Goal: Transaction & Acquisition: Book appointment/travel/reservation

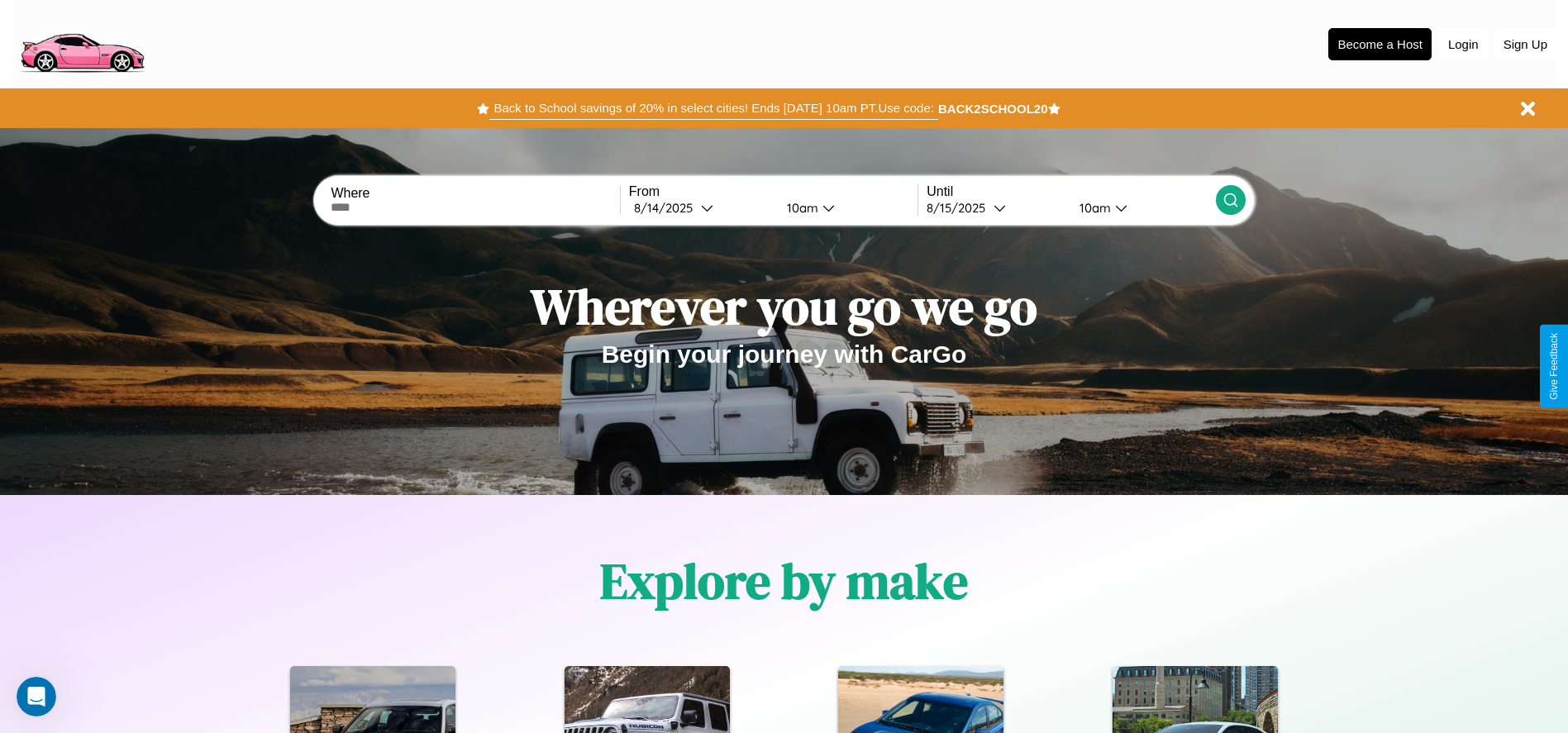
click at [713, 109] on button "Back to School savings of 20% in select cities! Ends [DATE] 10am PT. Use code:" at bounding box center [713, 108] width 448 height 23
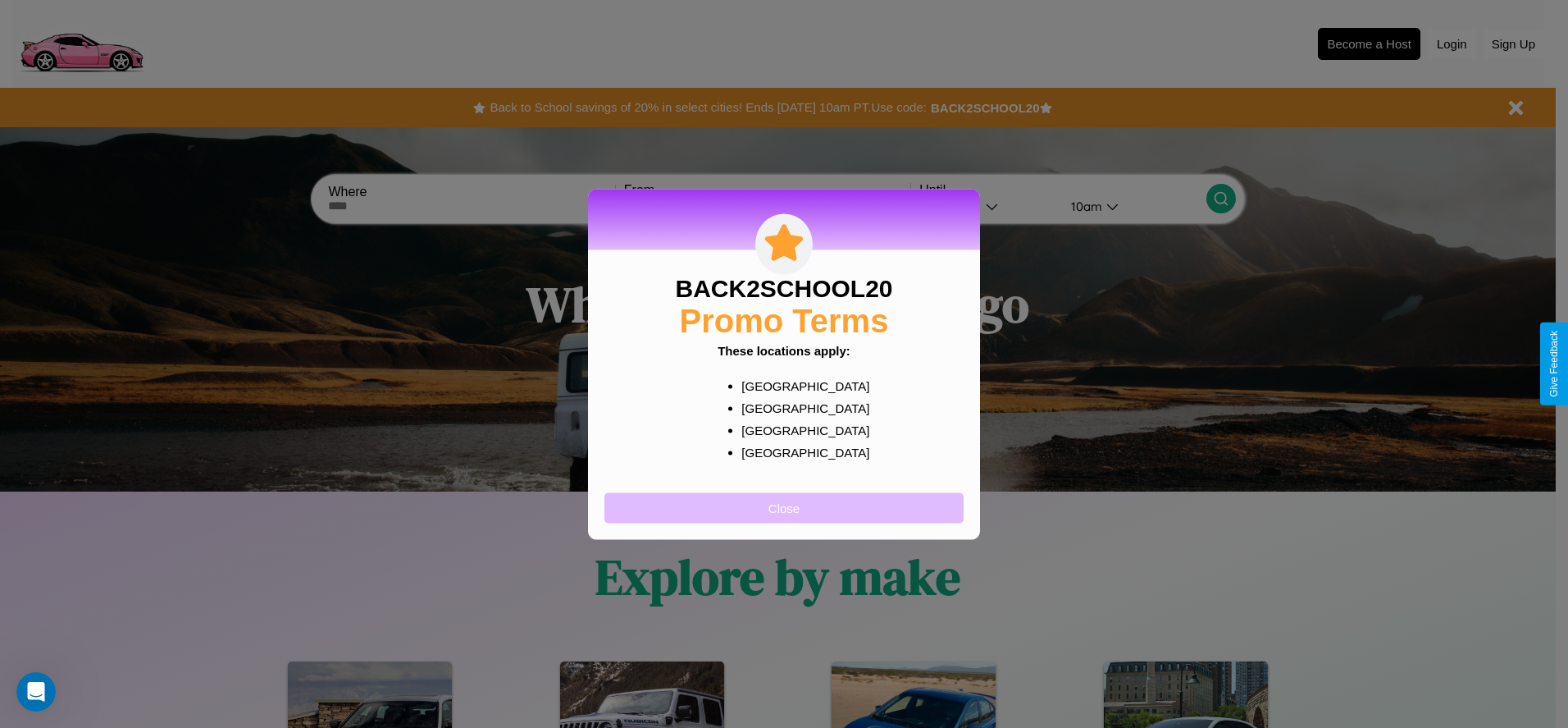
click at [784, 507] on button "Close" at bounding box center [784, 507] width 359 height 30
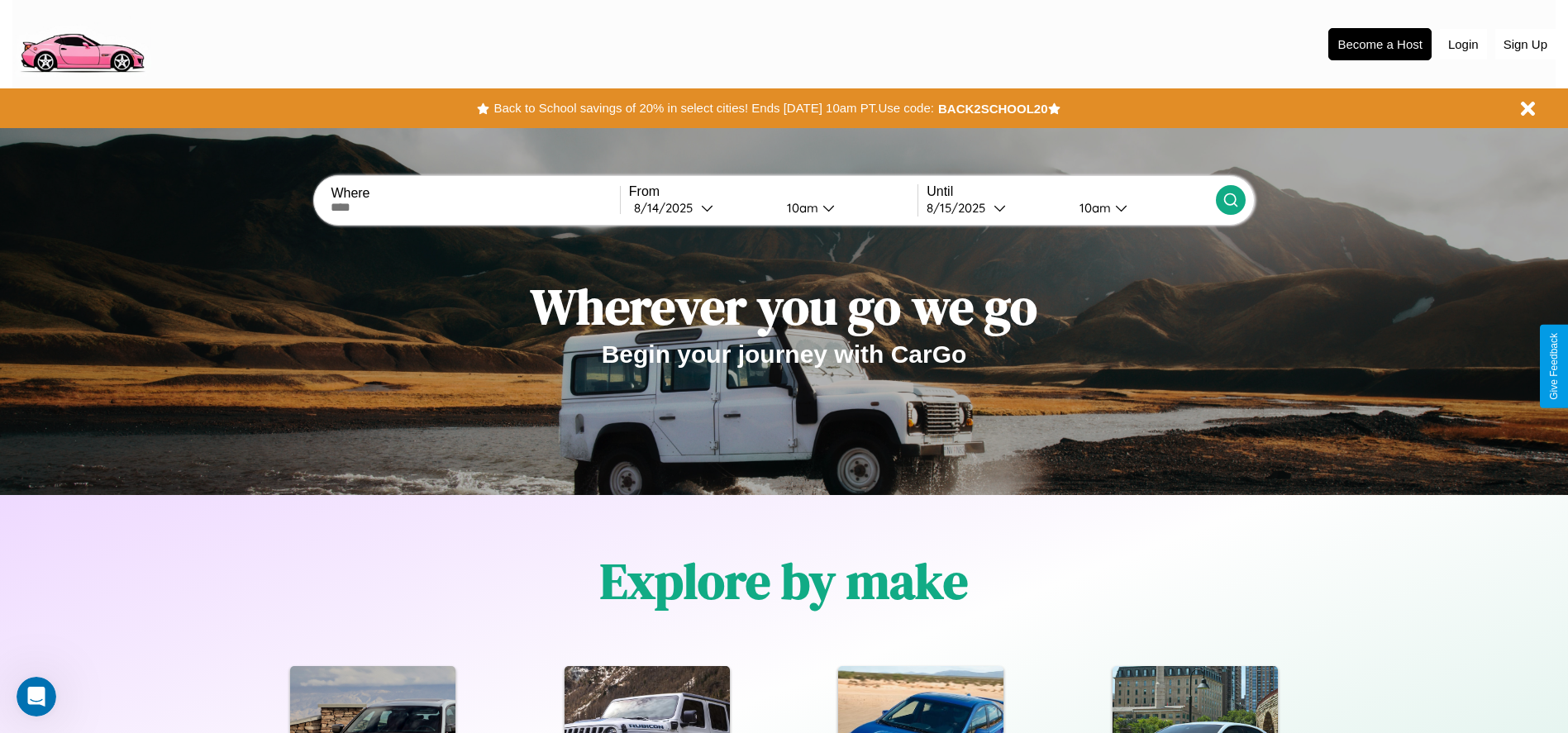
scroll to position [343, 0]
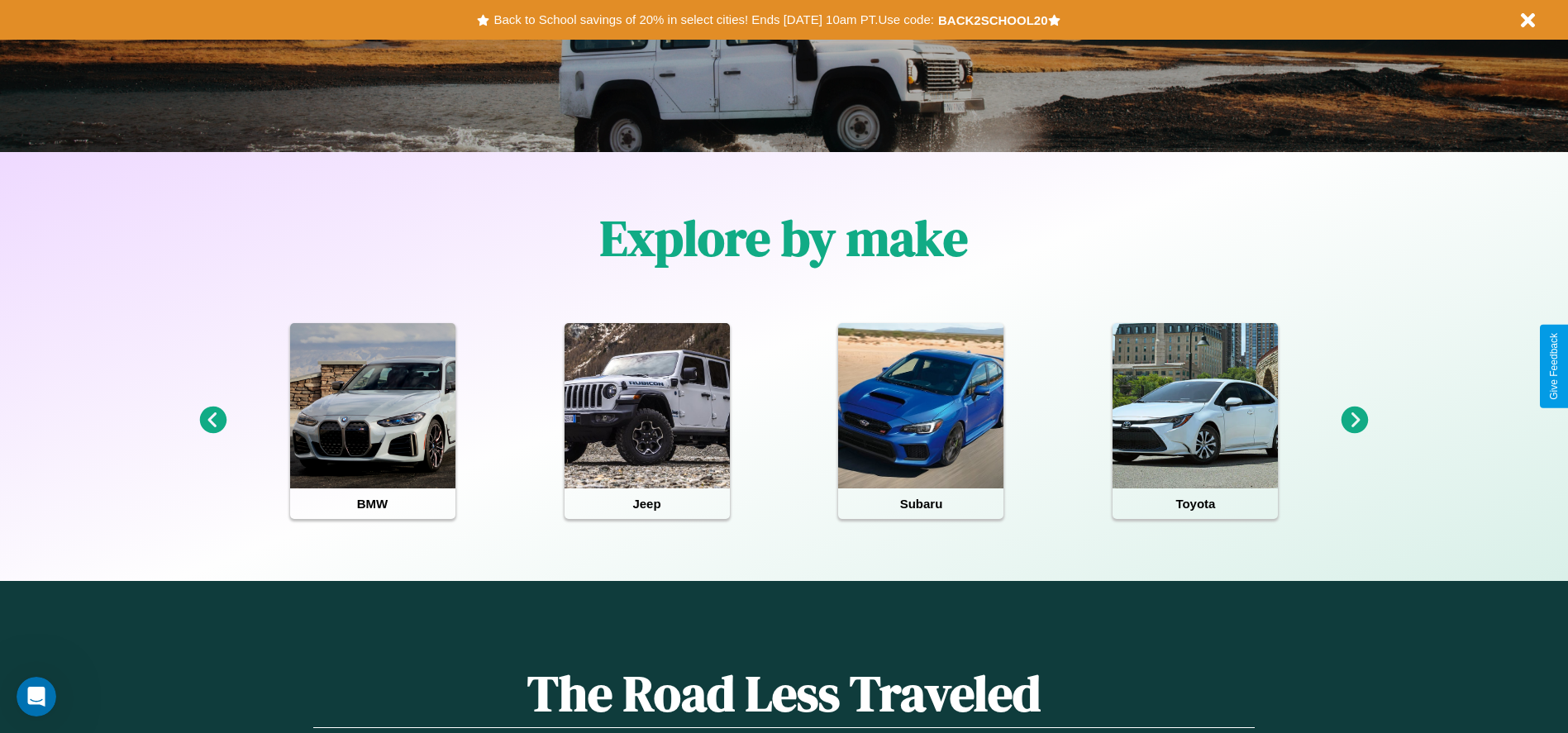
click at [1355, 420] on icon at bounding box center [1354, 419] width 27 height 27
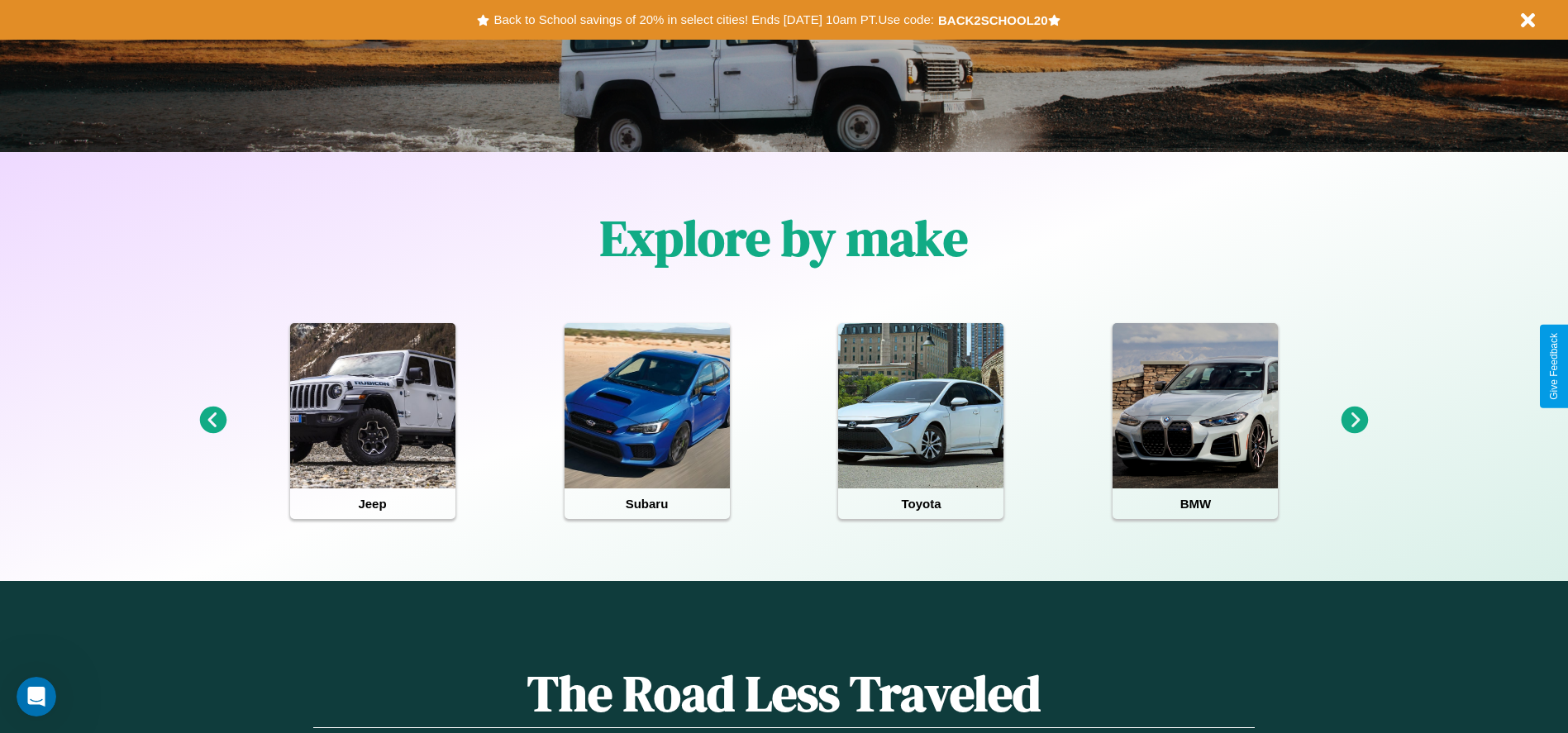
click at [213, 420] on icon at bounding box center [212, 419] width 27 height 27
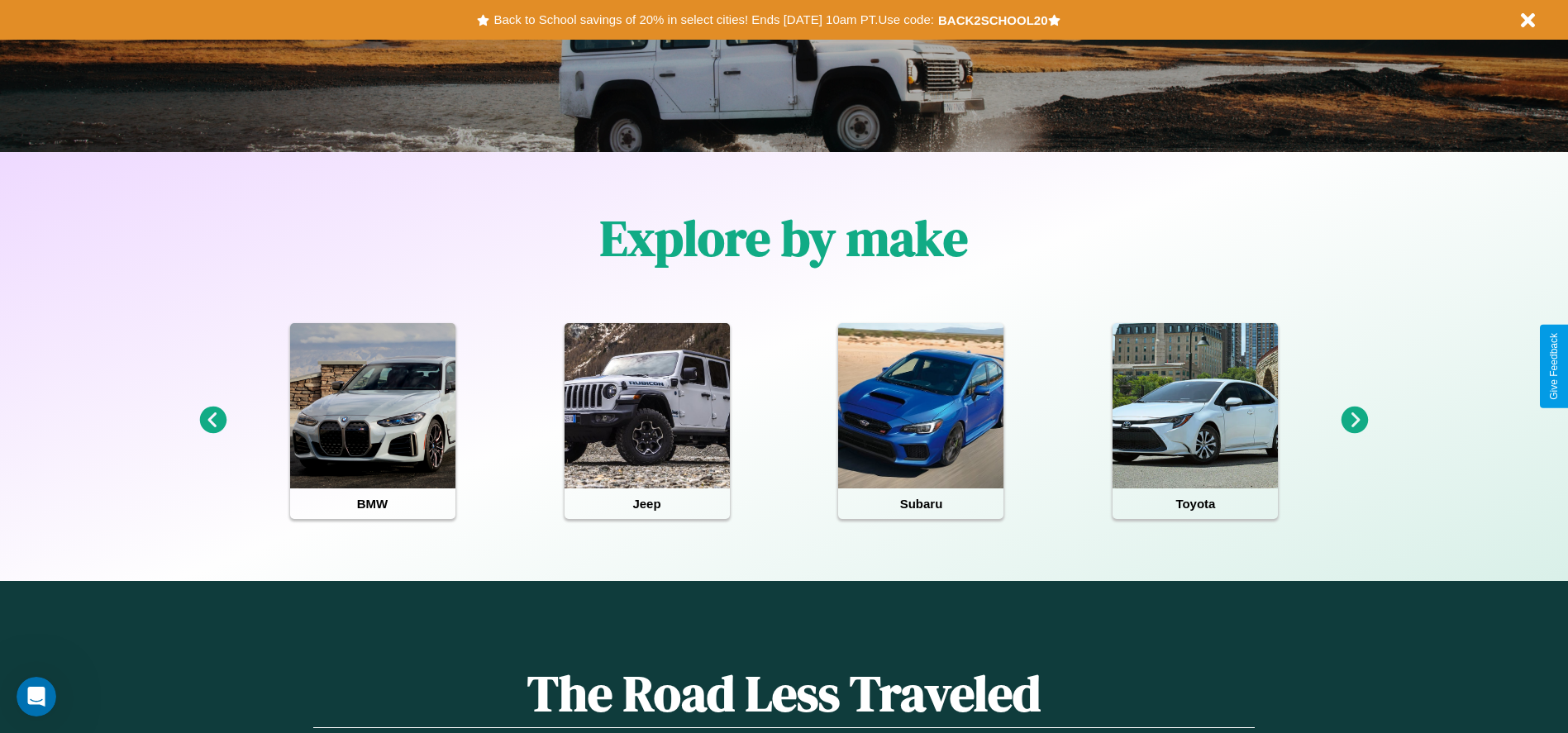
click at [1355, 420] on icon at bounding box center [1354, 419] width 27 height 27
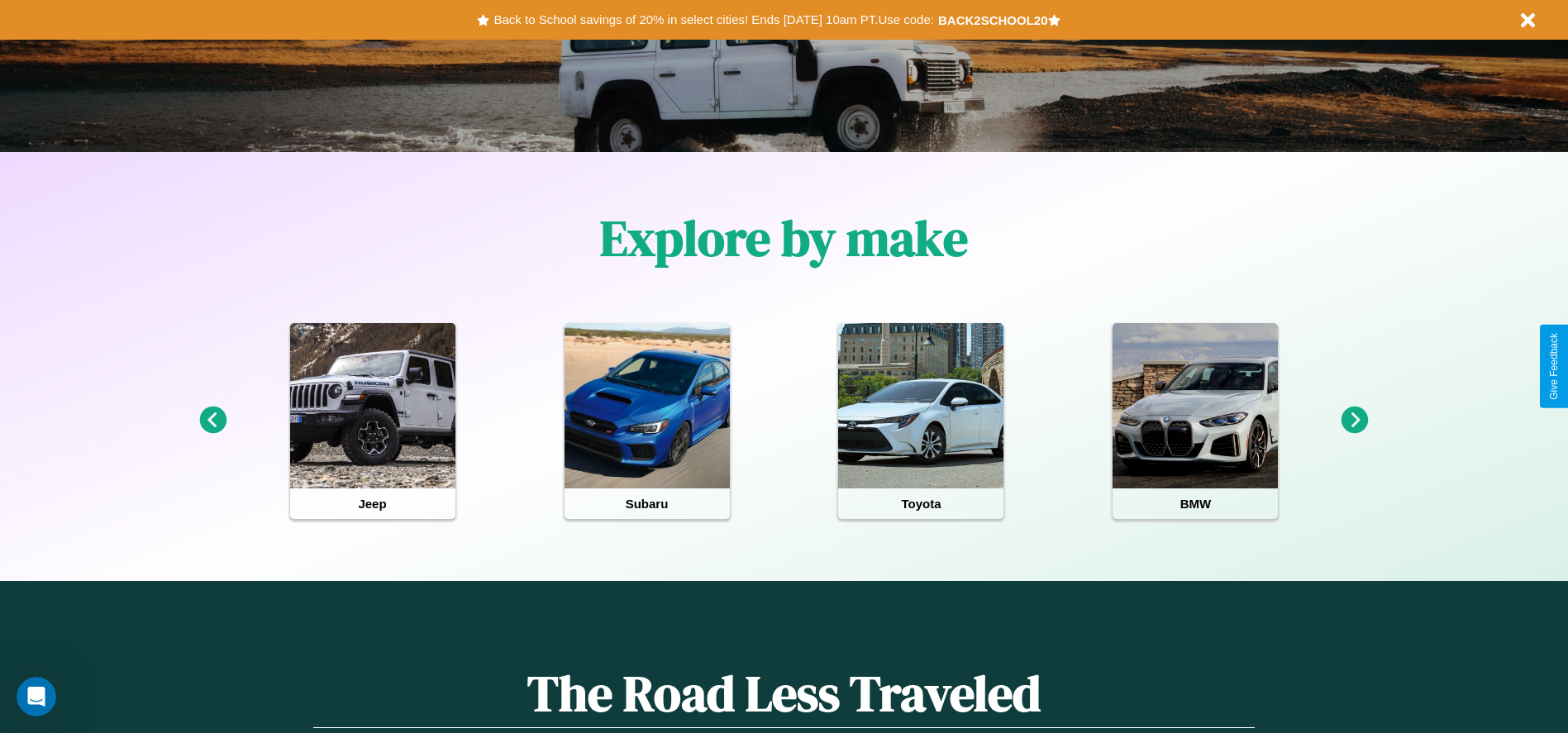
click at [1355, 420] on icon at bounding box center [1354, 419] width 27 height 27
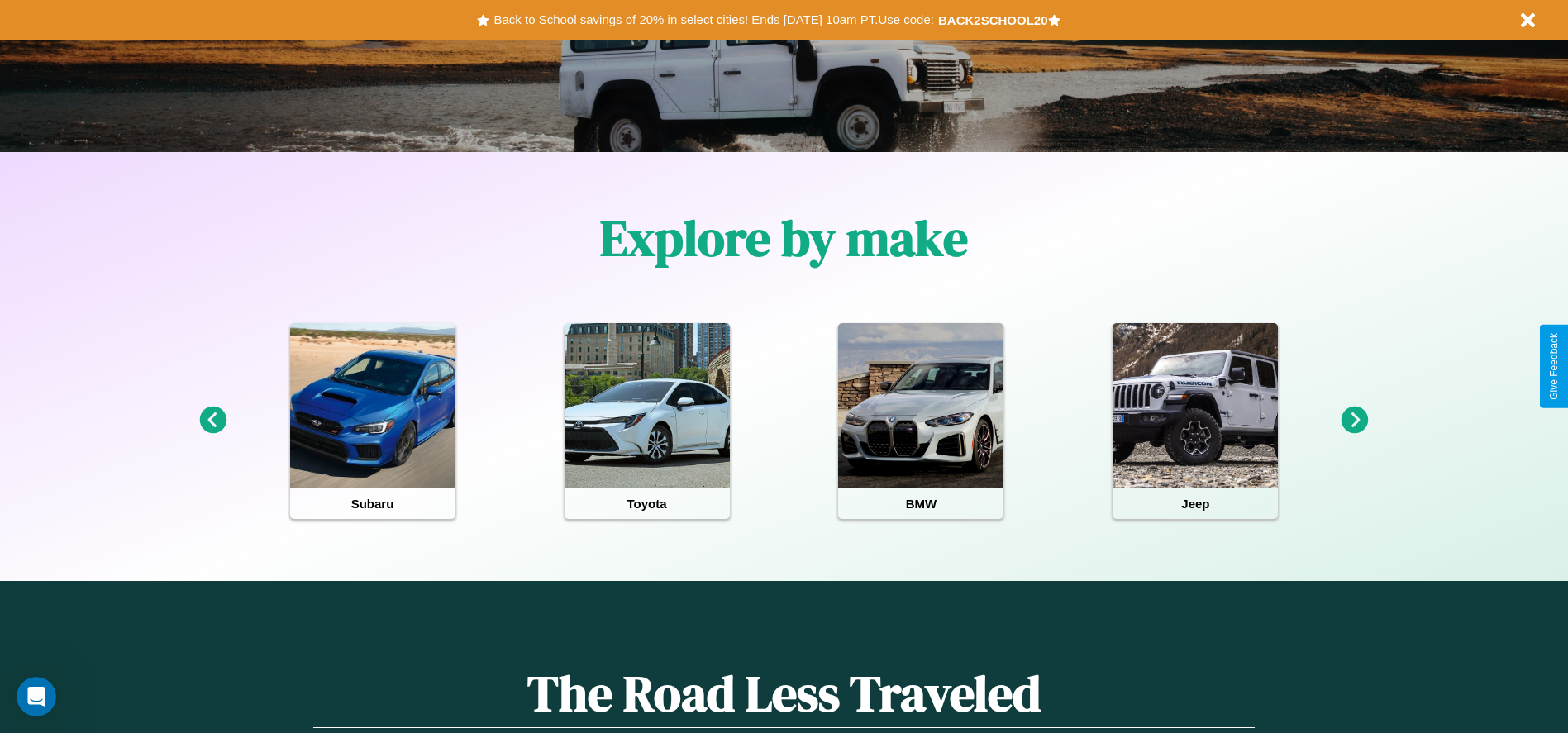
click at [1355, 420] on icon at bounding box center [1354, 419] width 27 height 27
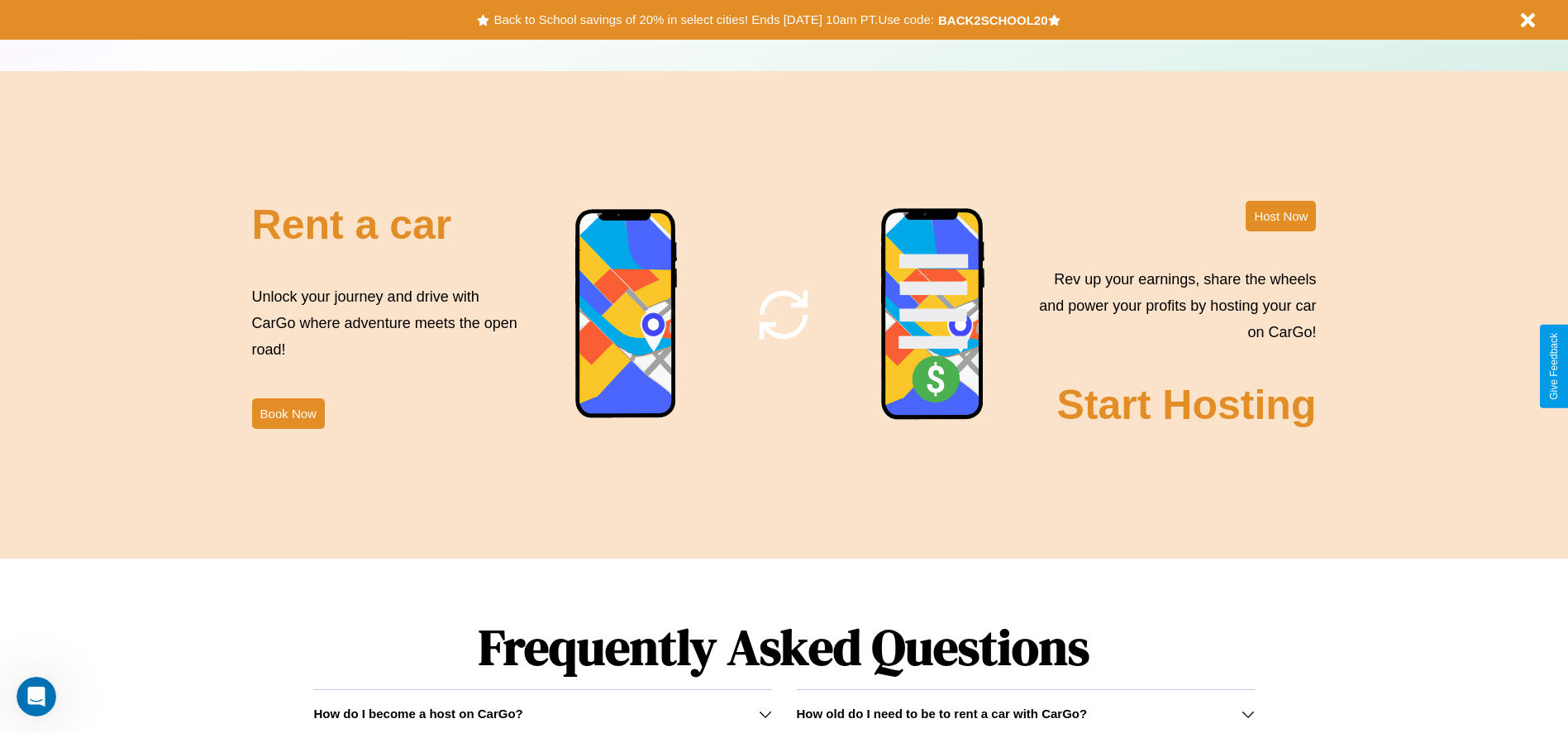
scroll to position [1999, 0]
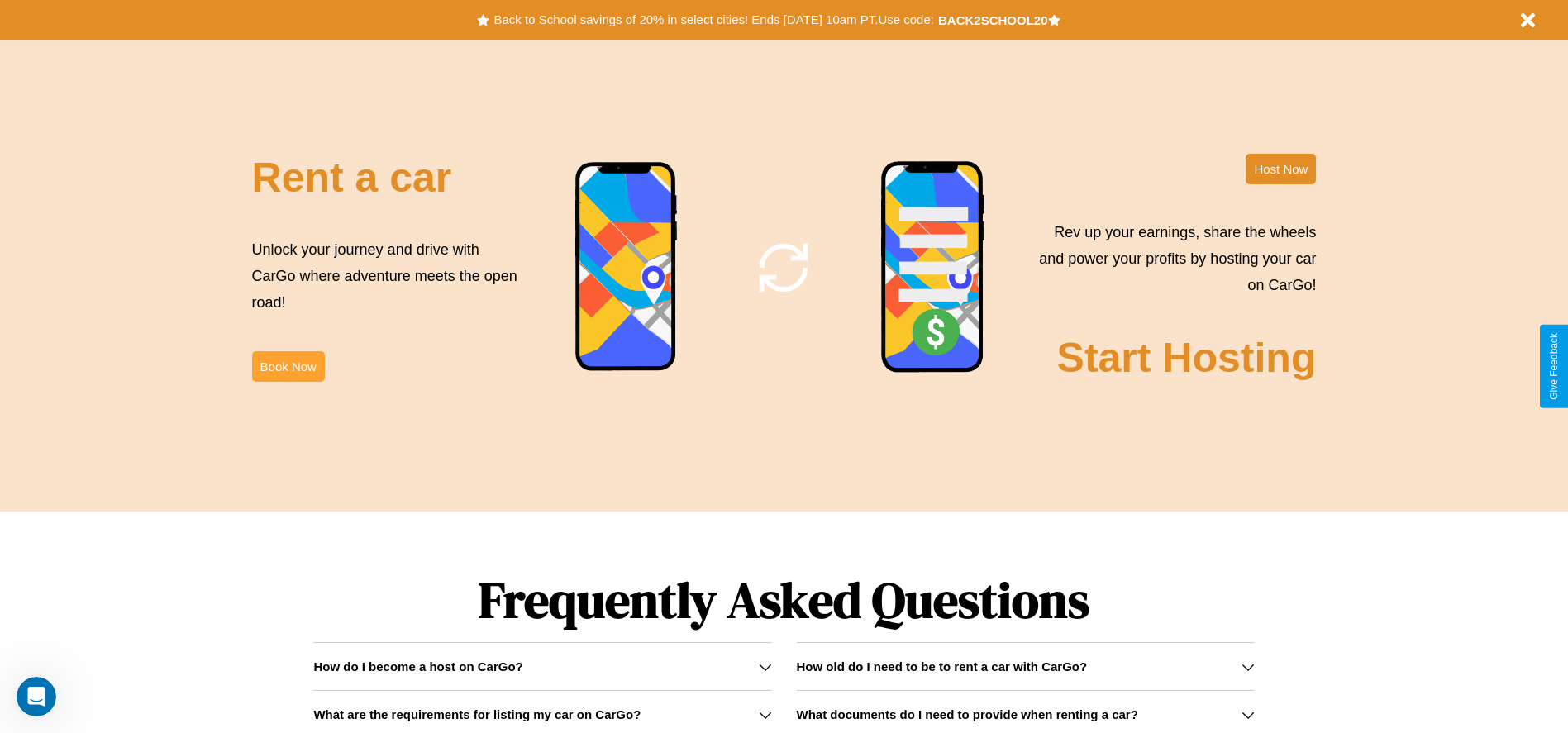
click at [288, 366] on button "Book Now" at bounding box center [288, 366] width 73 height 30
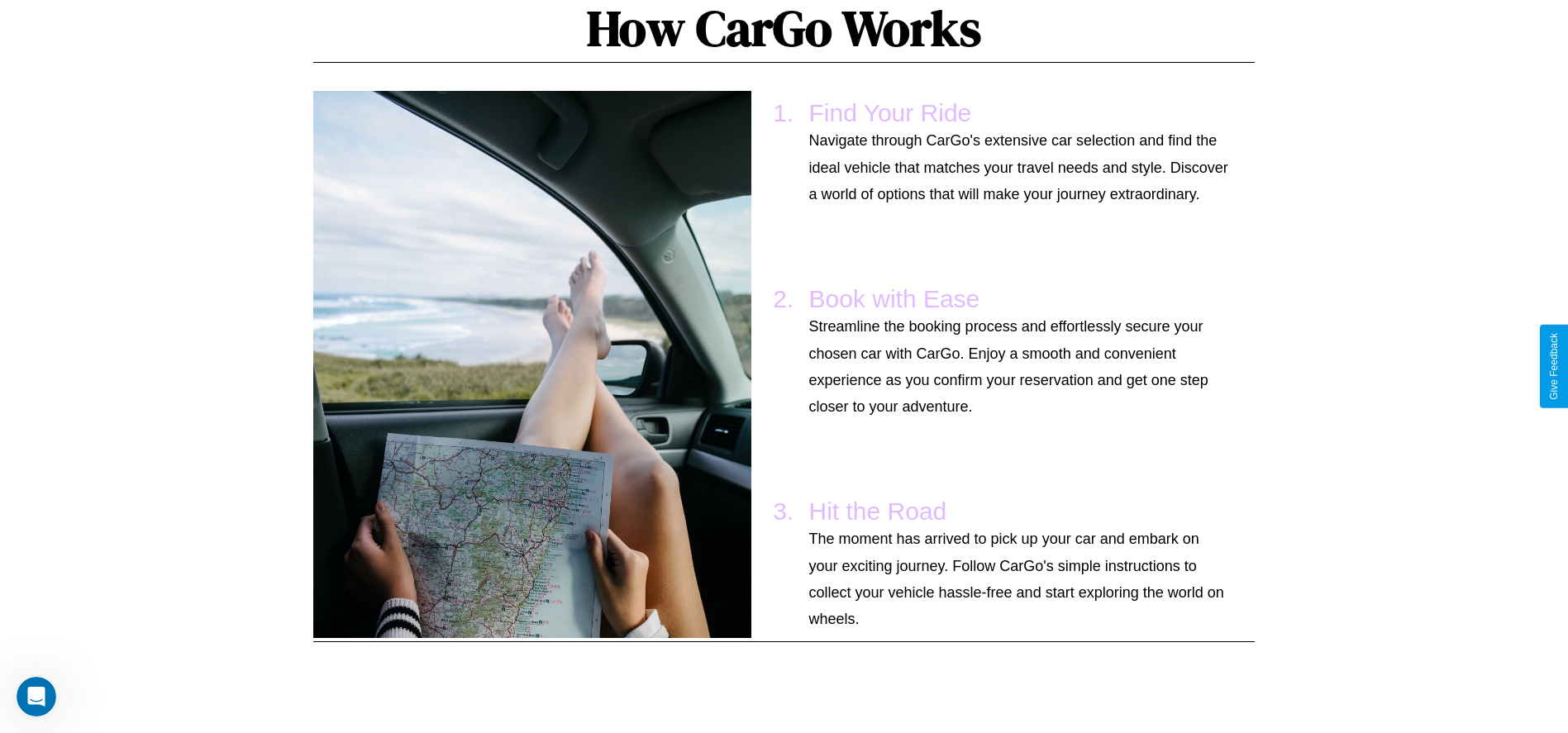
scroll to position [1215, 0]
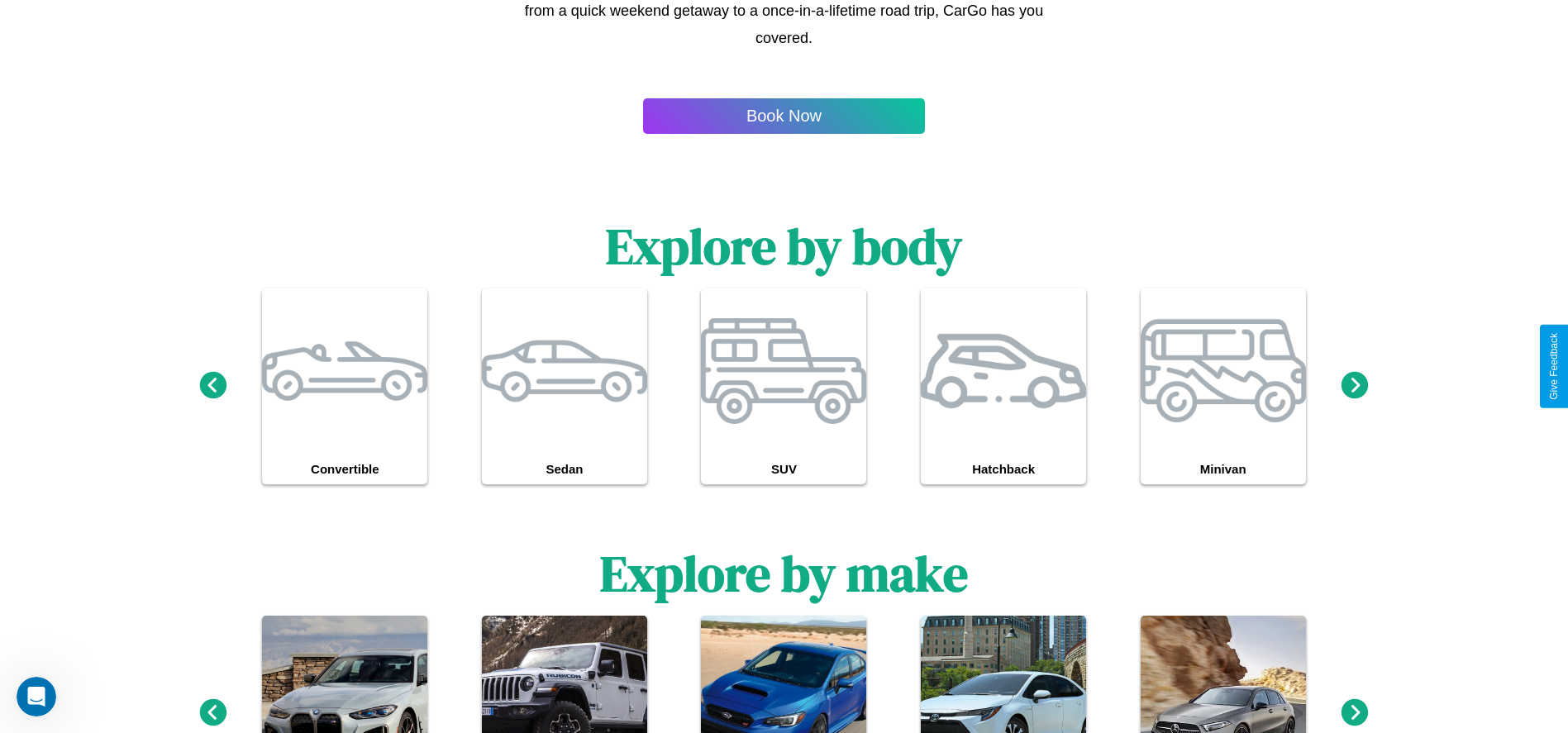
click at [1355, 713] on icon at bounding box center [1354, 711] width 27 height 27
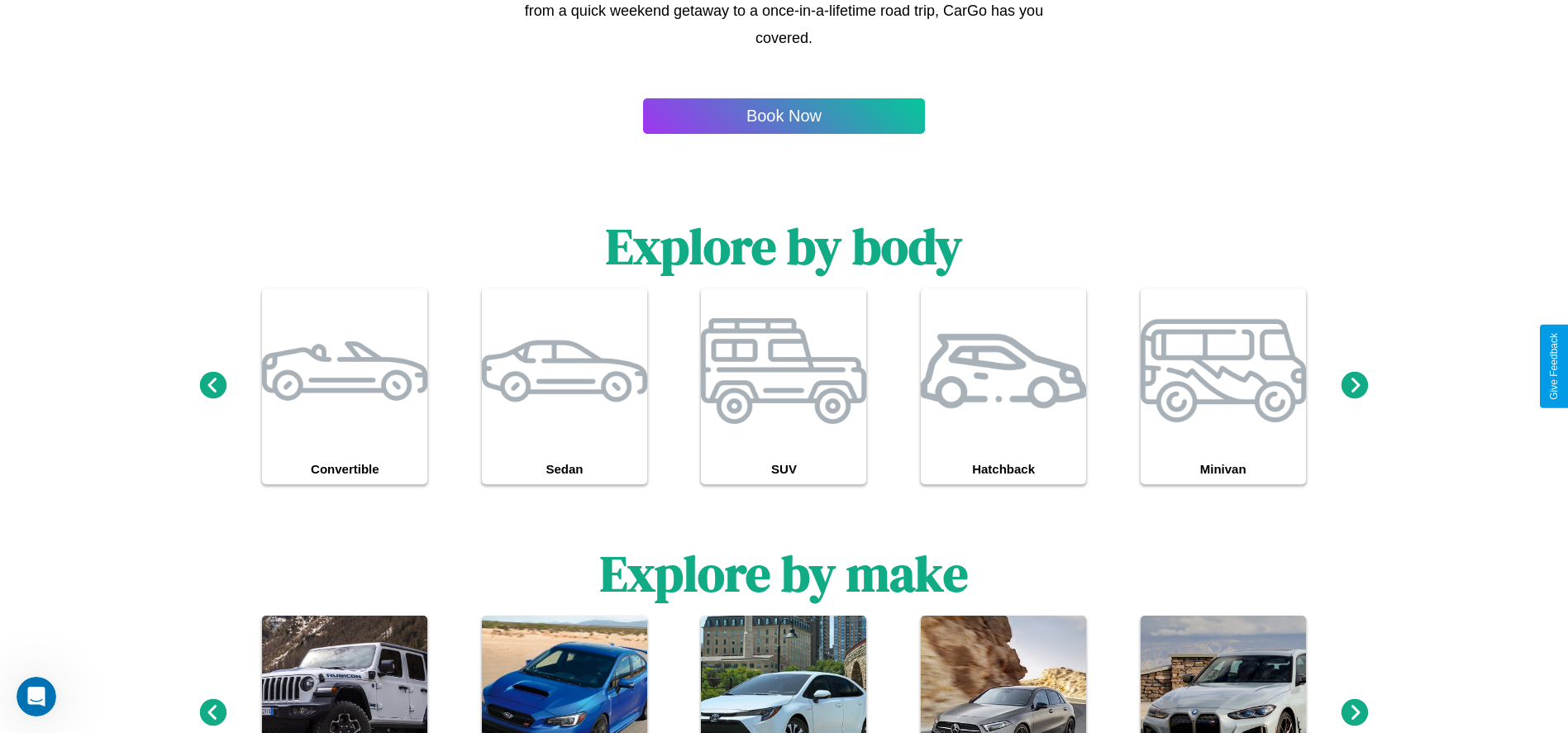
click at [1355, 713] on icon at bounding box center [1354, 711] width 27 height 27
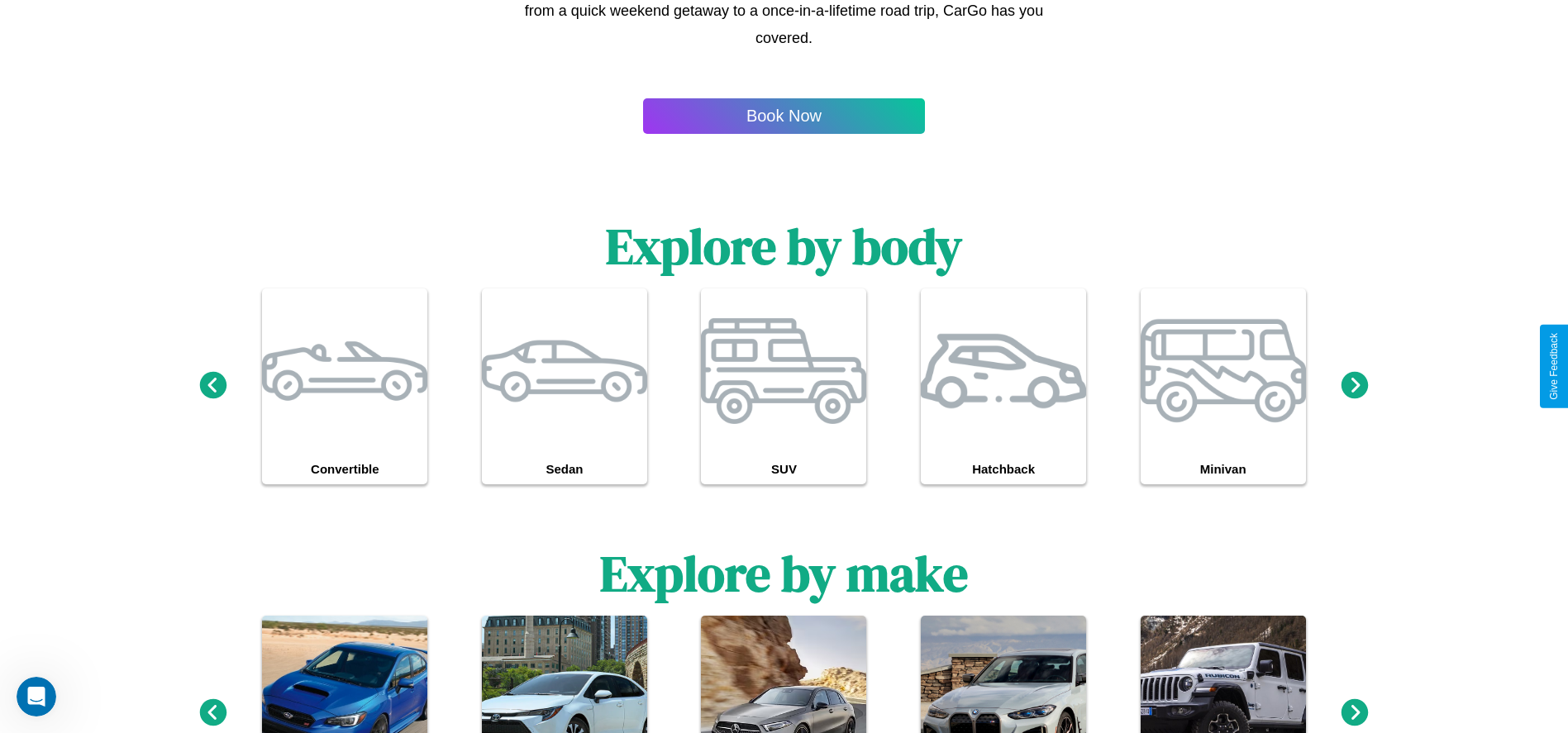
click at [1355, 713] on icon at bounding box center [1354, 711] width 27 height 27
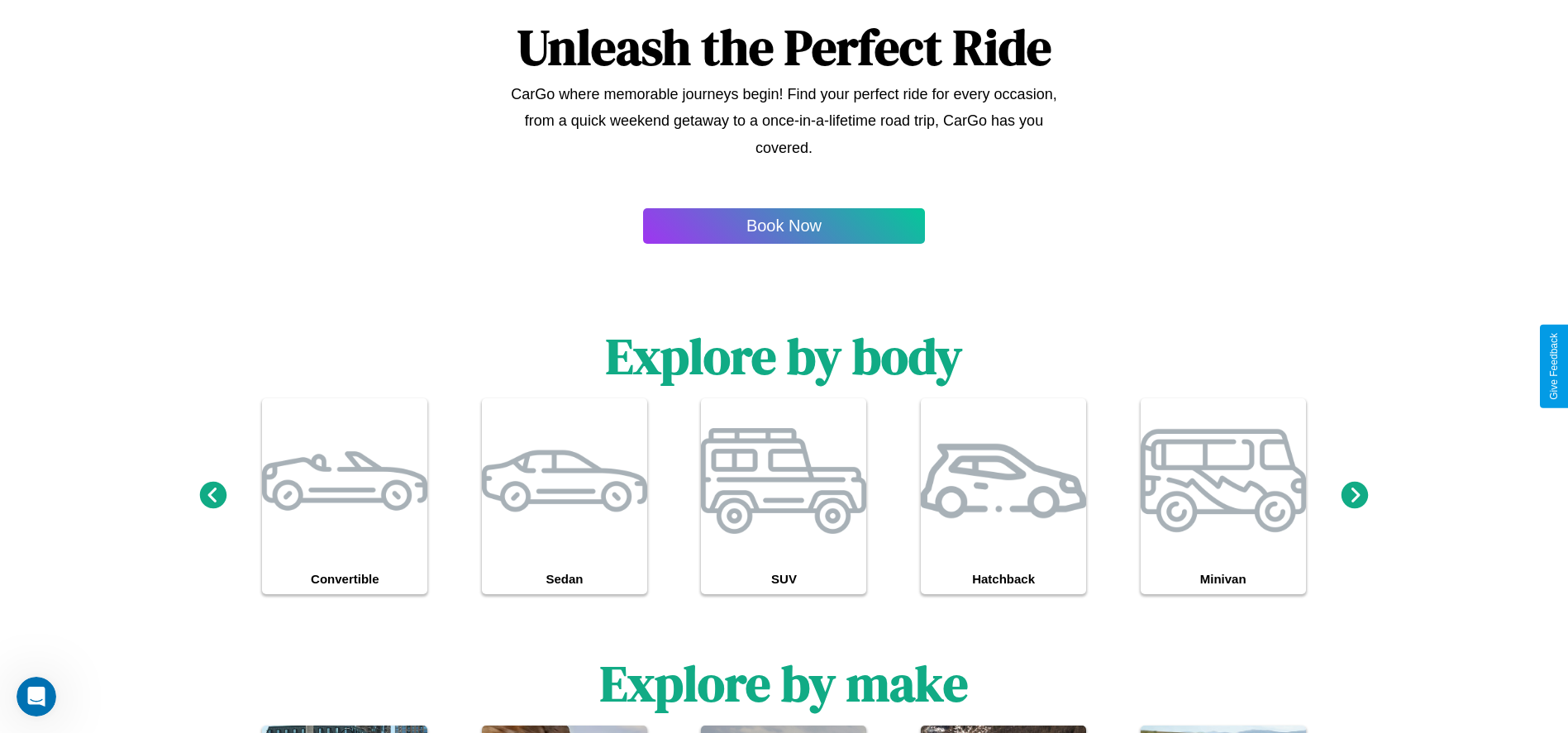
scroll to position [1182, 0]
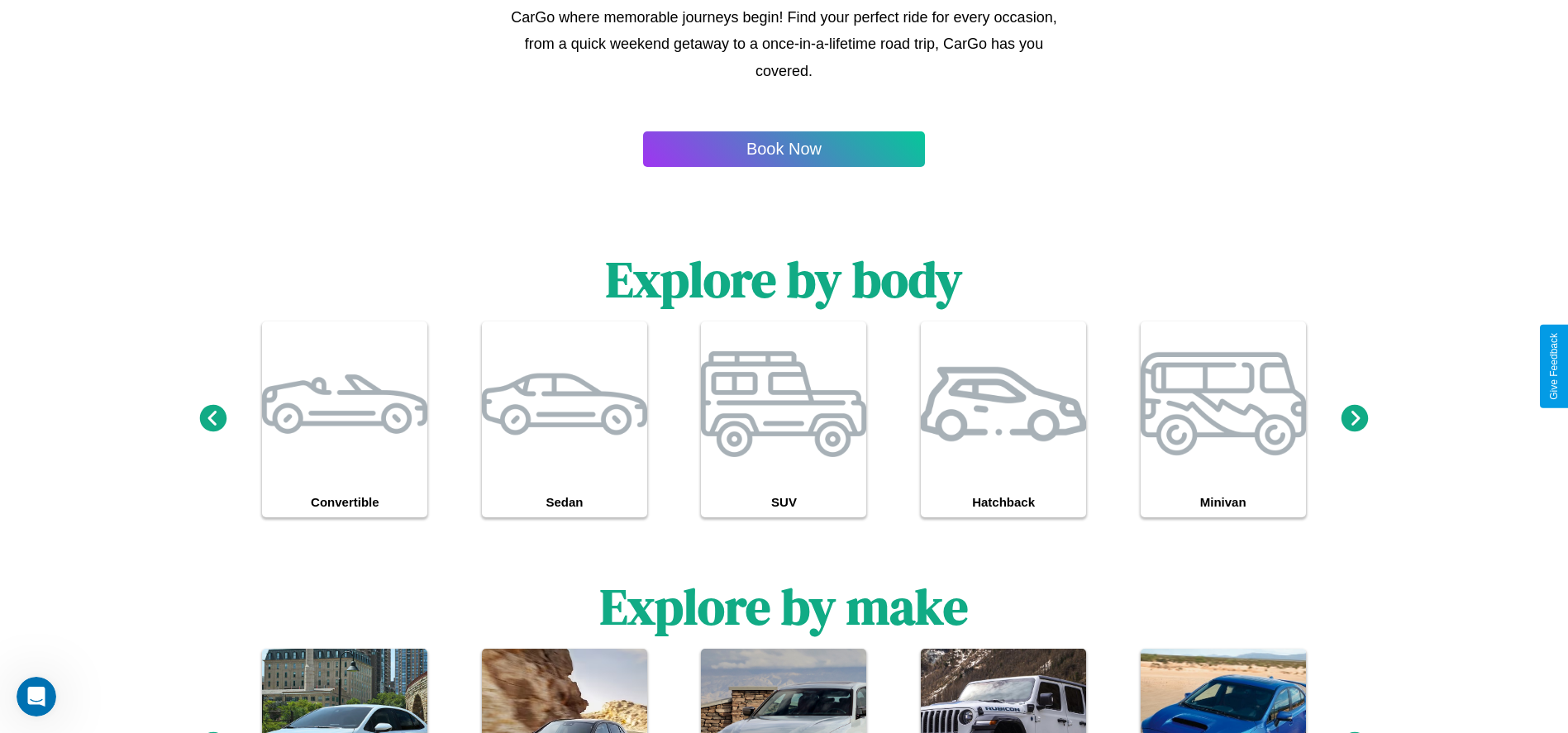
click at [1355, 730] on icon at bounding box center [1355, 745] width 33 height 33
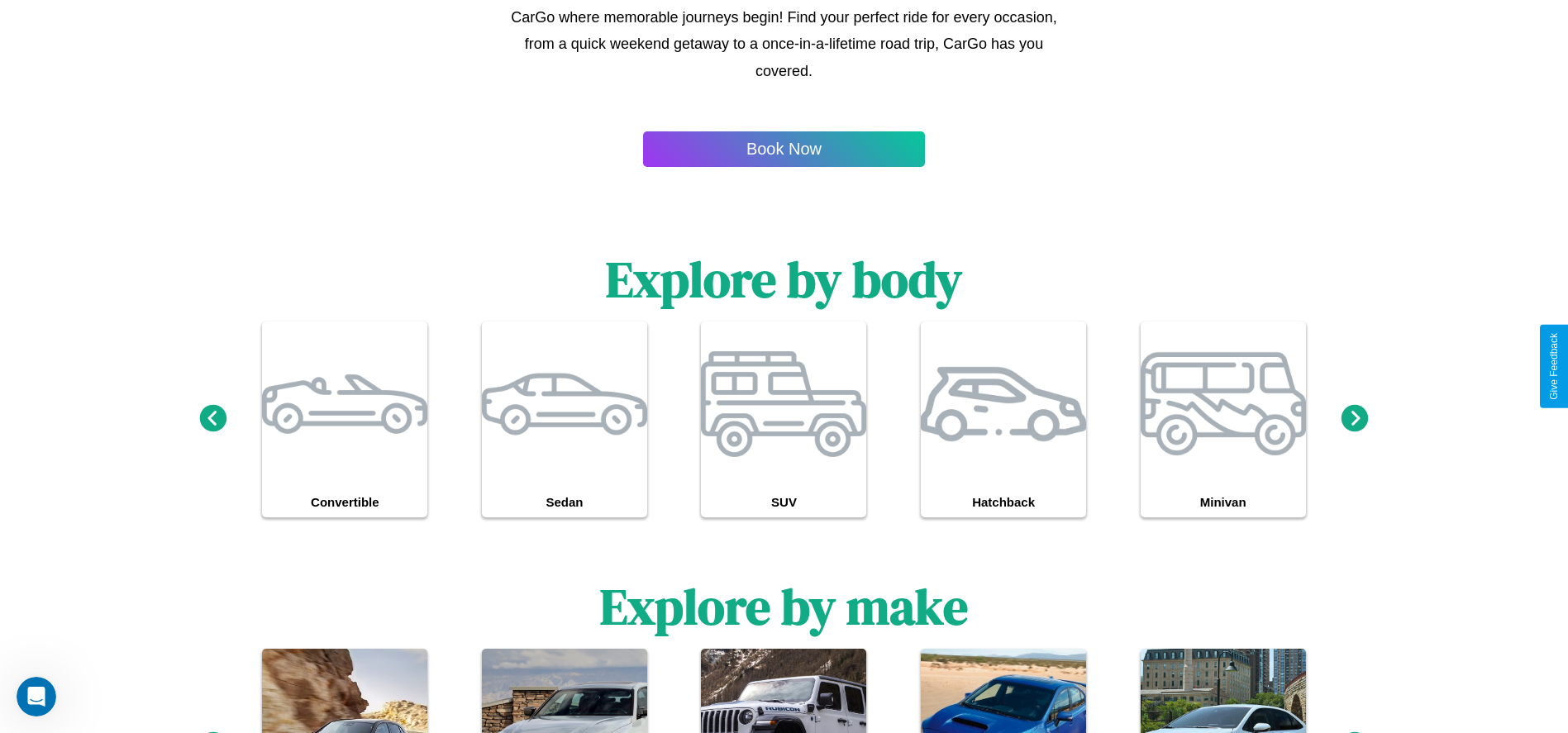
click at [1355, 730] on icon at bounding box center [1355, 745] width 33 height 33
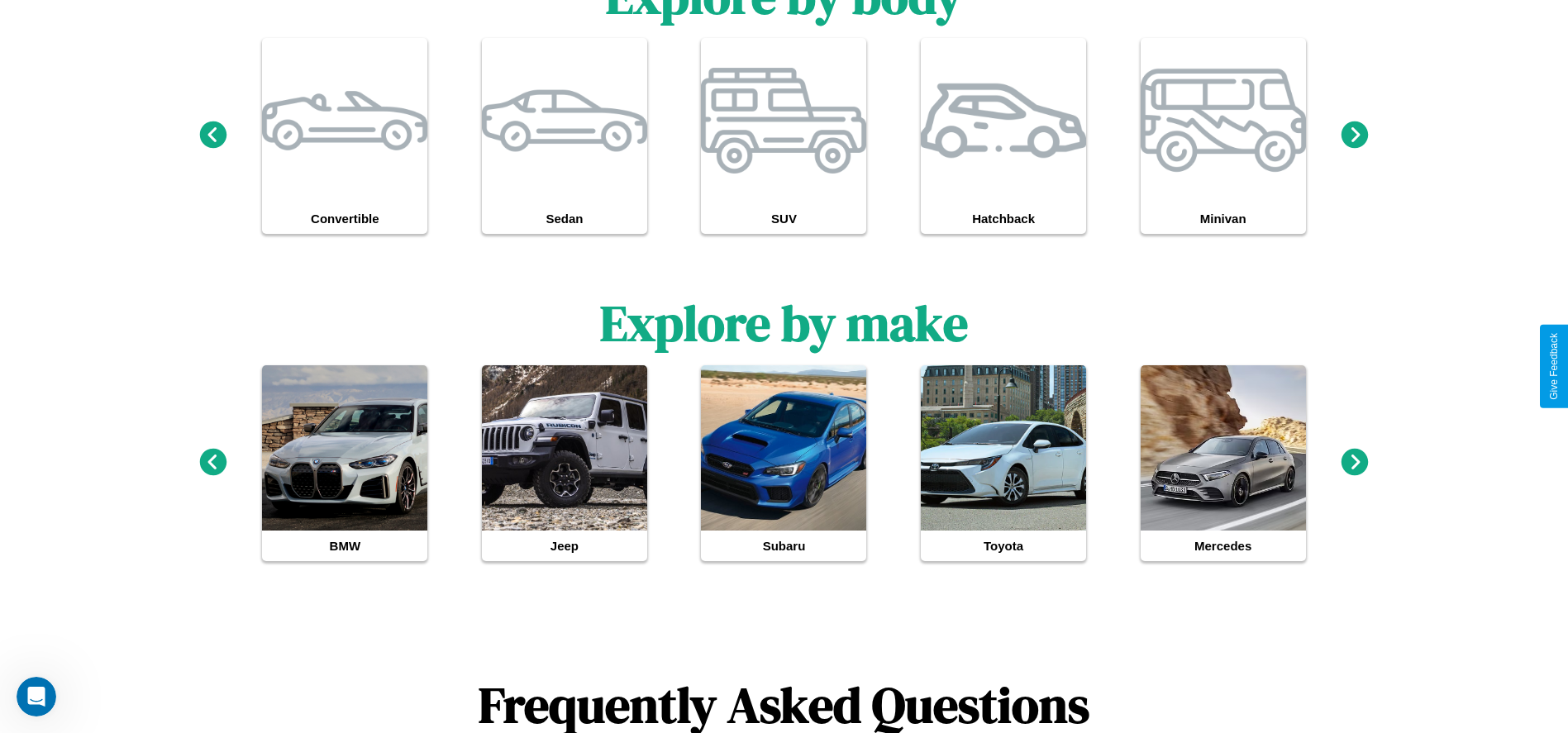
scroll to position [6, 0]
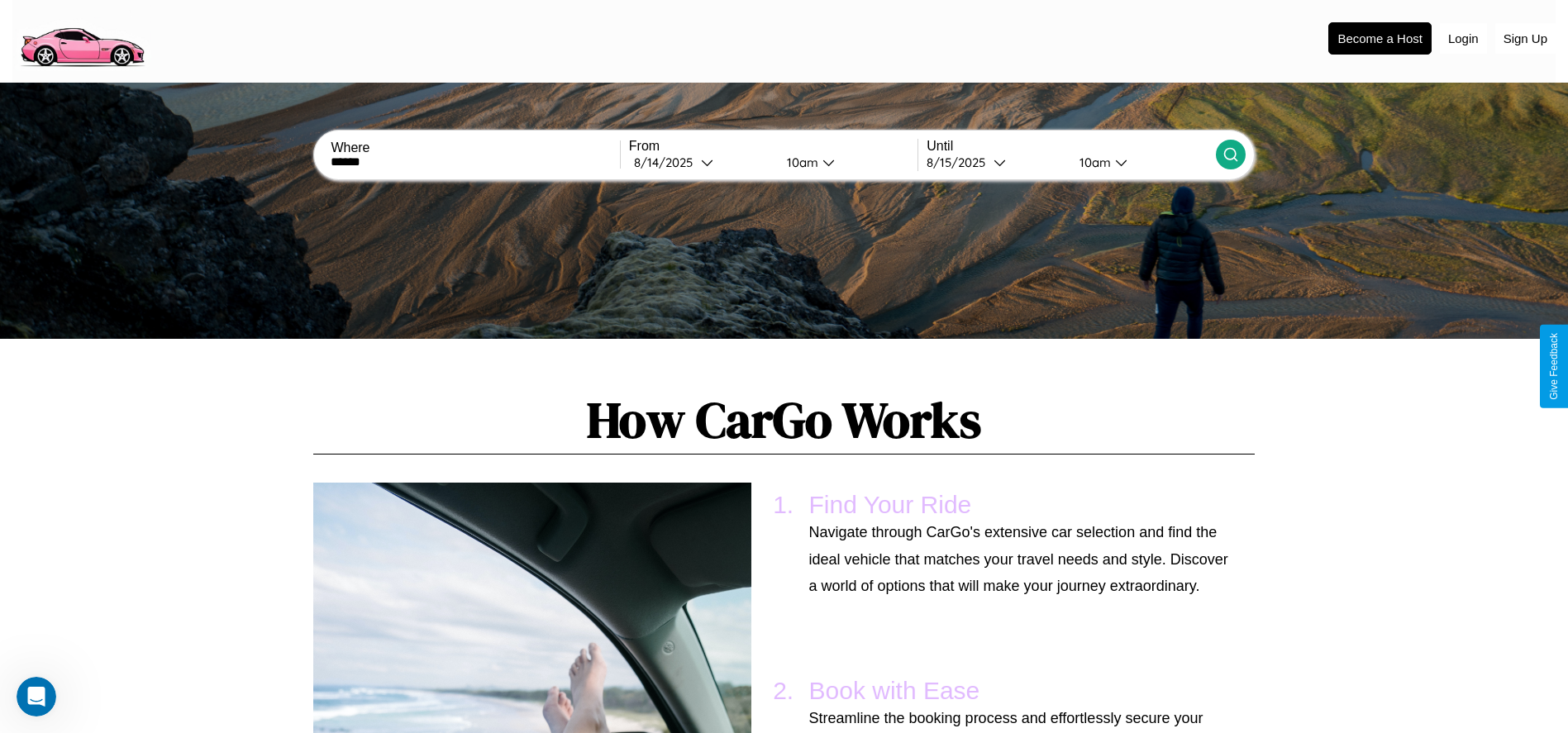
type input "******"
click at [1230, 155] on icon at bounding box center [1230, 154] width 17 height 17
